Goal: Transaction & Acquisition: Purchase product/service

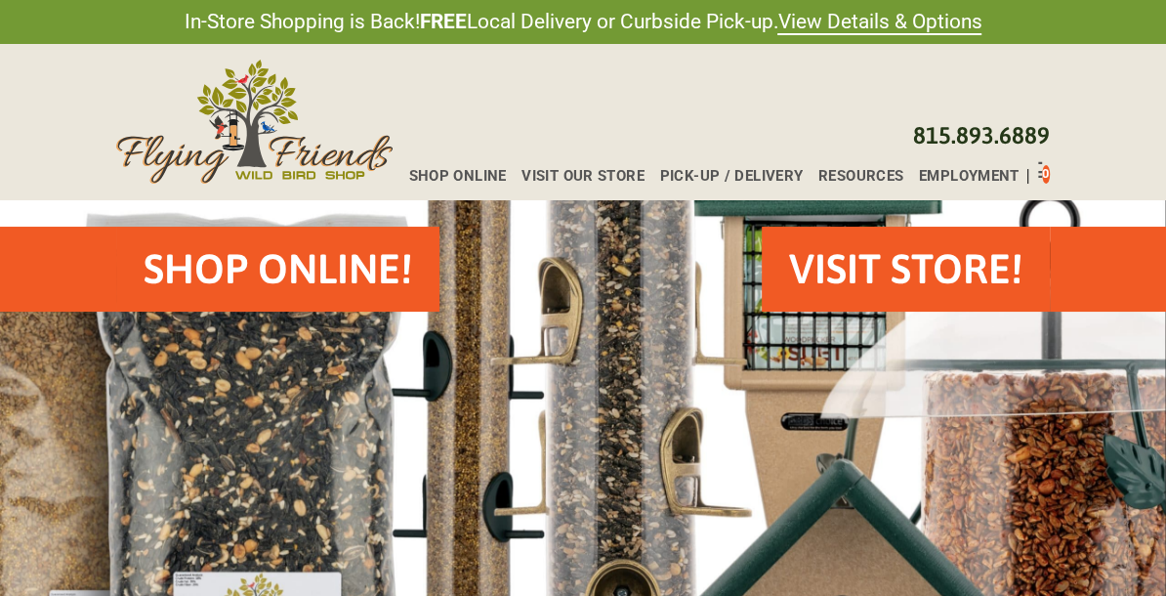
scroll to position [80, 0]
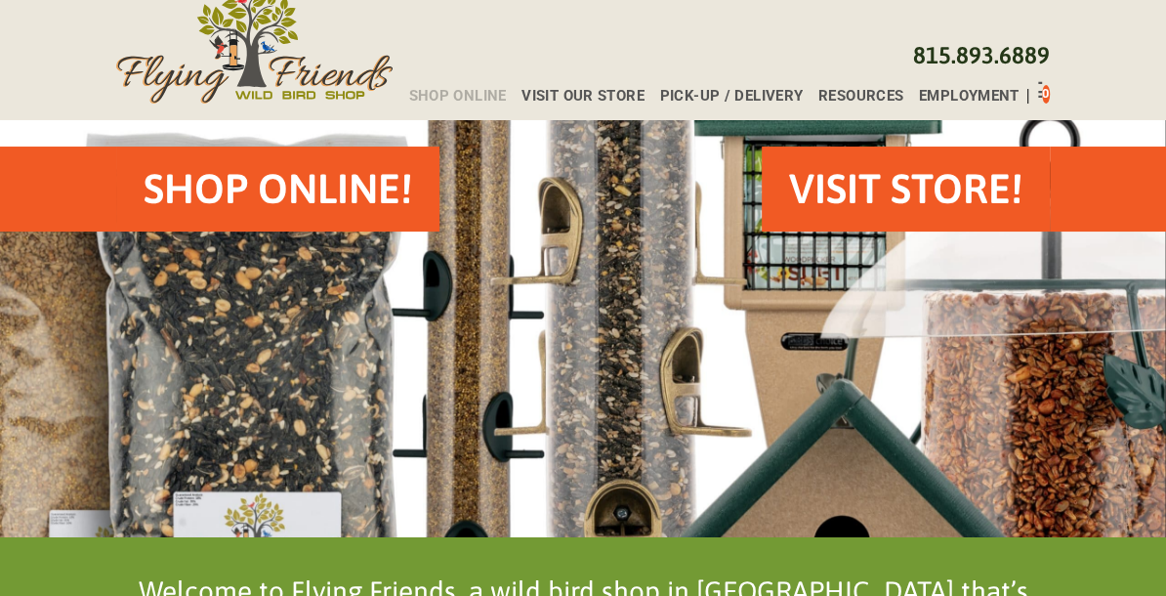
click at [440, 98] on span "Shop Online" at bounding box center [457, 96] width 98 height 15
